Goal: Task Accomplishment & Management: Use online tool/utility

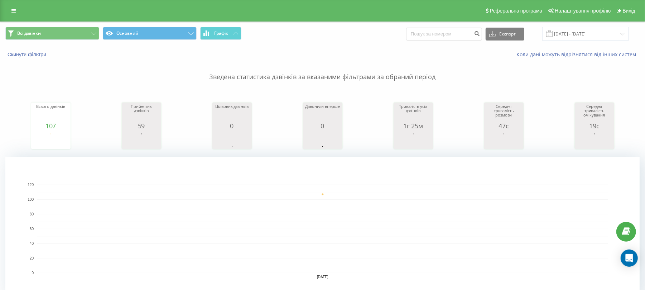
scroll to position [191, 0]
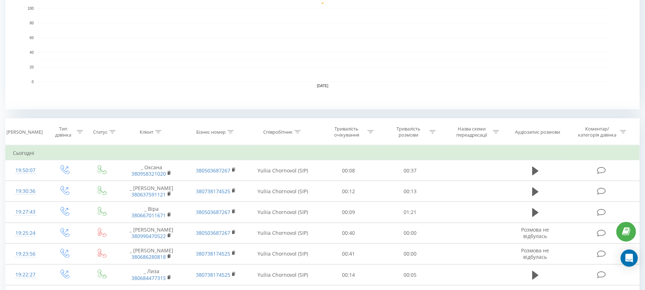
click at [440, 128] on div "Тривалість розмови" at bounding box center [411, 132] width 62 height 12
click at [431, 131] on icon at bounding box center [433, 132] width 6 height 4
click at [428, 171] on div "Дорівнює" at bounding box center [406, 166] width 52 height 11
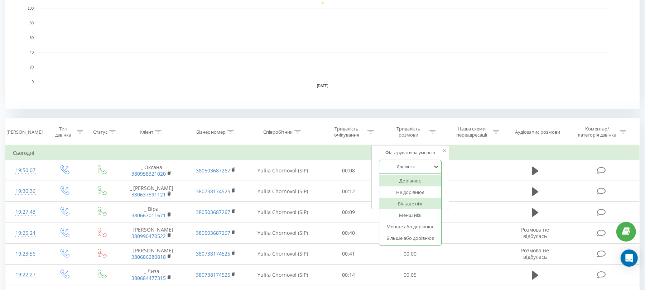
click at [428, 201] on div "Більше ніж" at bounding box center [410, 203] width 62 height 11
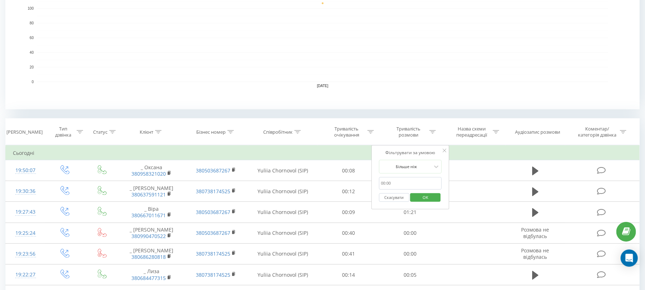
click at [433, 177] on form "Більше ніж Скасувати OK" at bounding box center [410, 183] width 63 height 46
click at [431, 185] on input "text" at bounding box center [410, 183] width 63 height 13
type input "00:59"
click at [423, 198] on span "OK" at bounding box center [426, 197] width 20 height 11
